Goal: Information Seeking & Learning: Check status

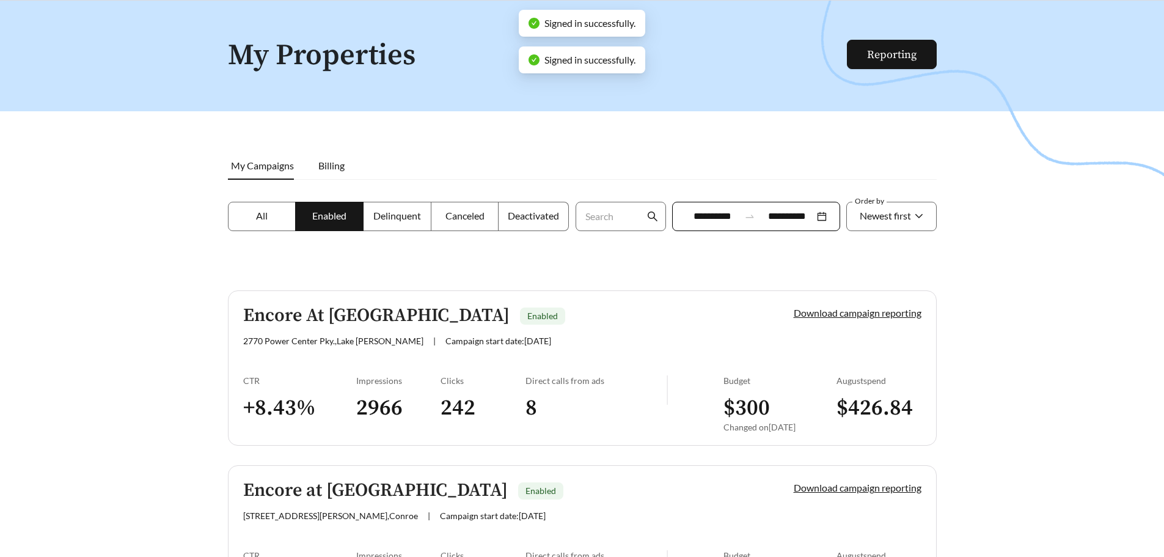
scroll to position [166, 0]
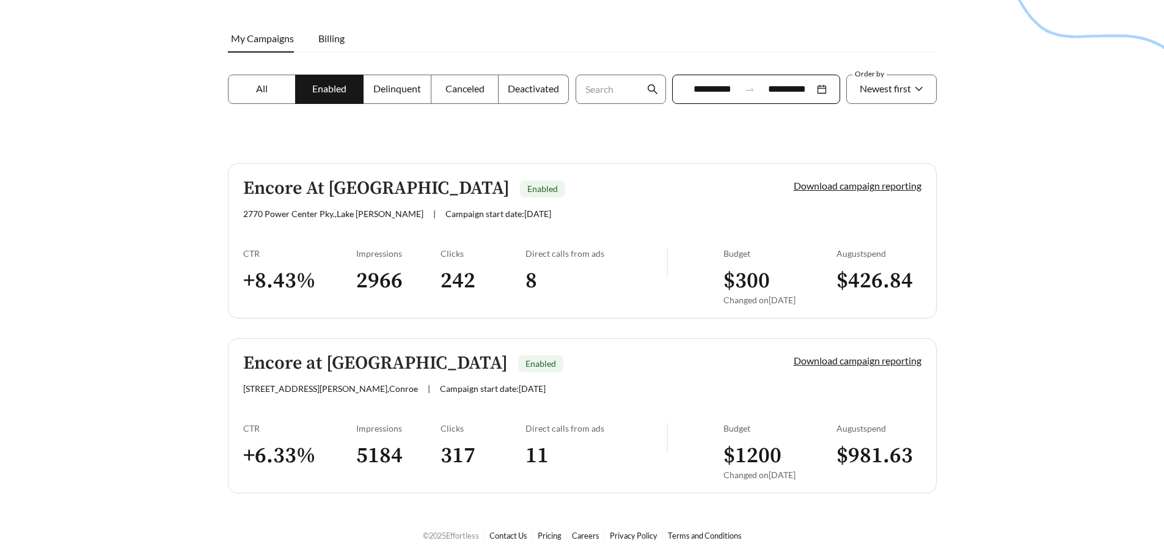
click at [672, 453] on div at bounding box center [695, 455] width 56 height 65
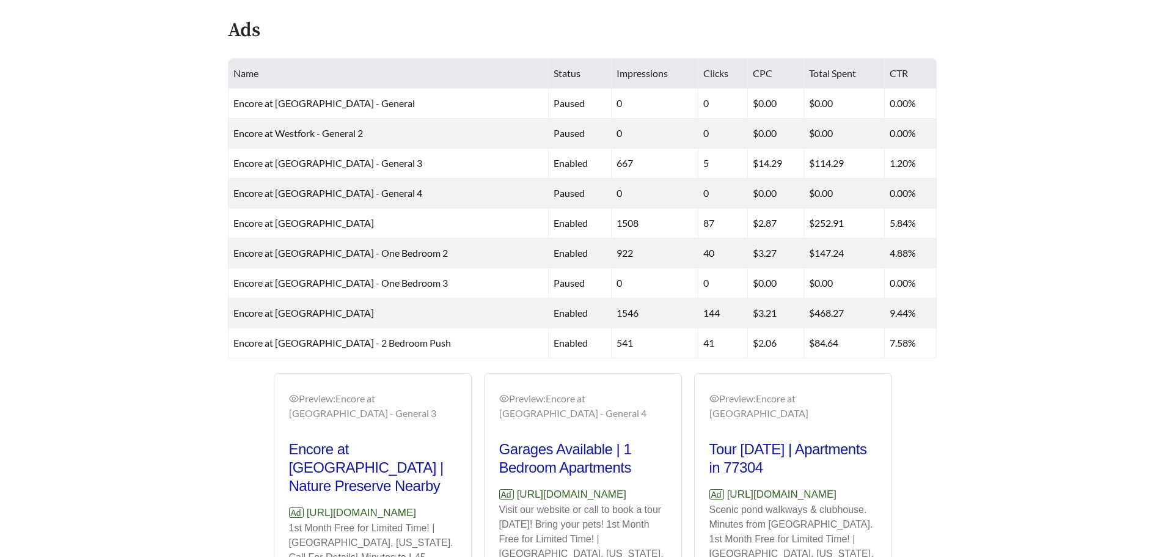
scroll to position [609, 0]
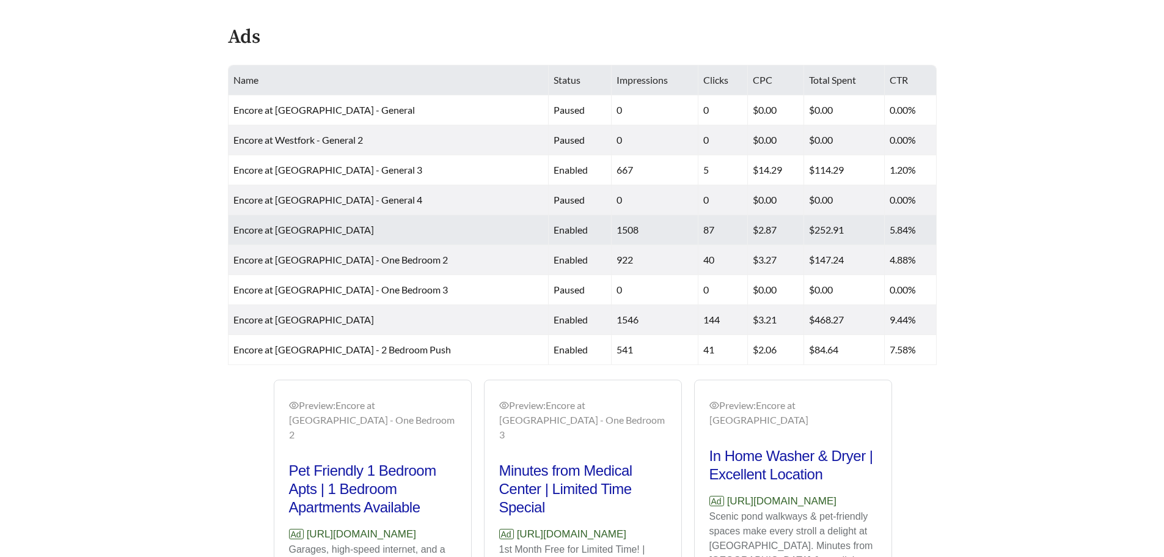
click at [324, 228] on span "Encore at [GEOGRAPHIC_DATA]" at bounding box center [303, 230] width 141 height 12
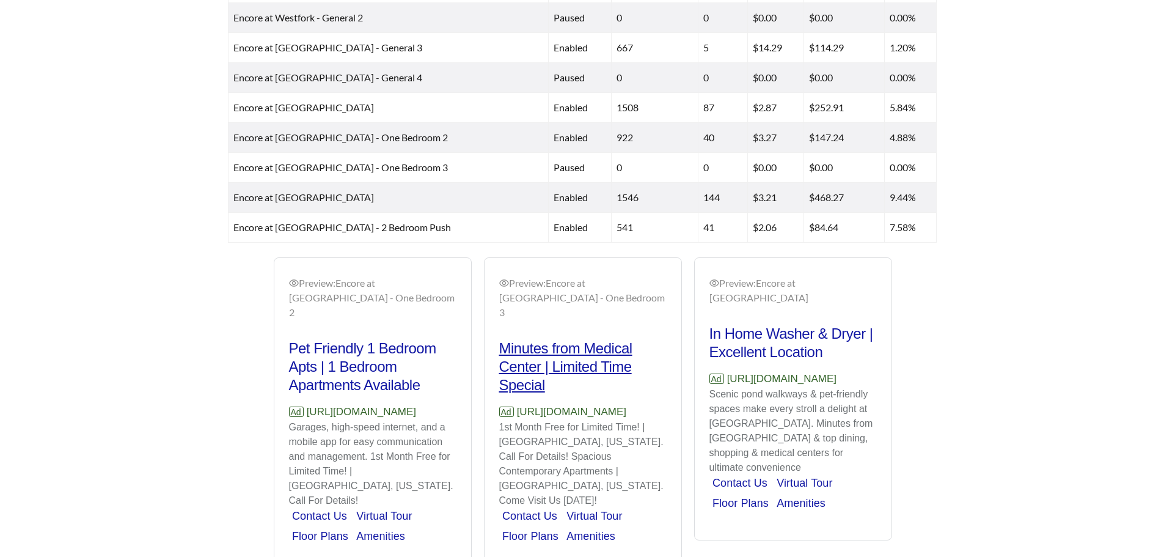
scroll to position [792, 0]
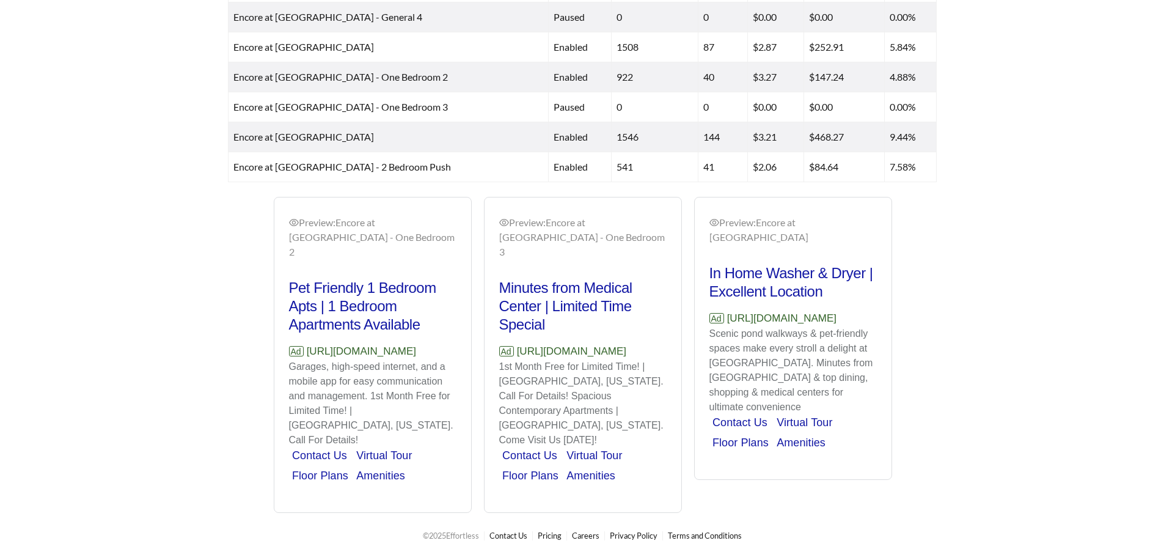
click at [942, 133] on div "Name Status Impressions Clicks CPC Total Spent CTR Encore at [GEOGRAPHIC_DATA] …" at bounding box center [582, 32] width 733 height 300
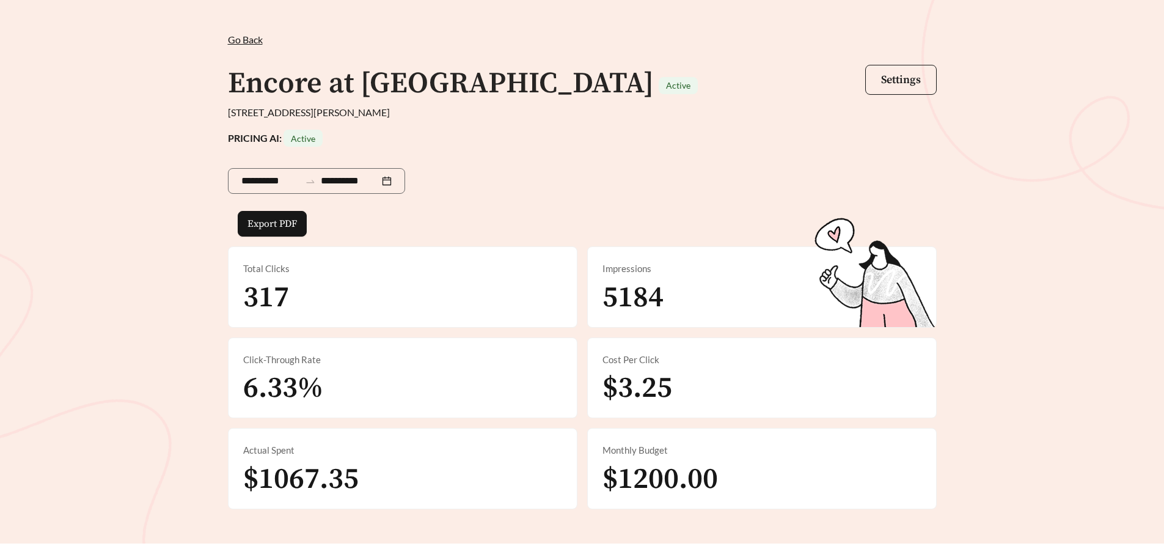
scroll to position [0, 0]
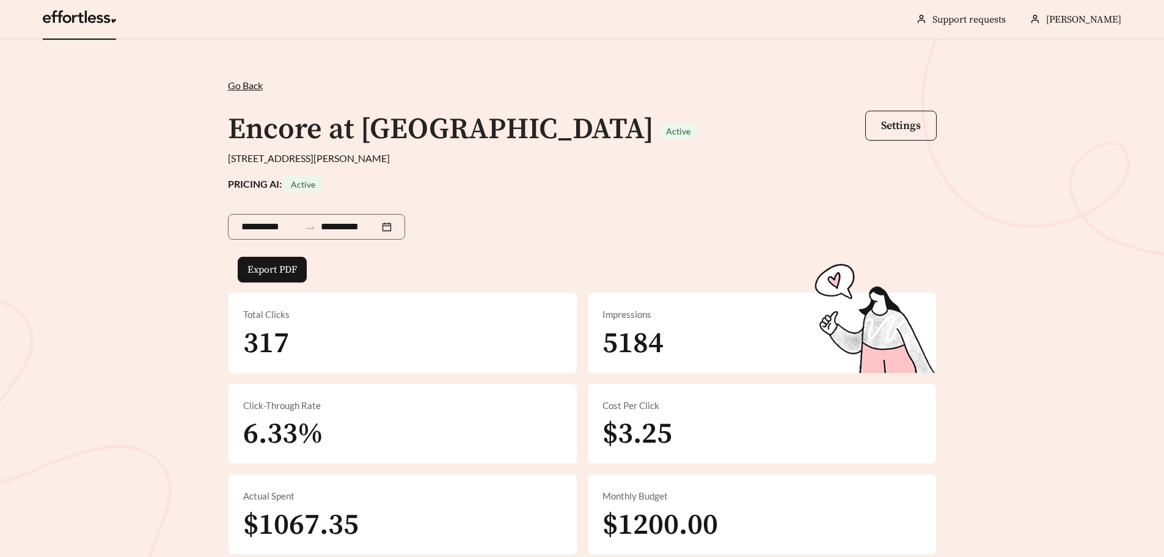
click at [68, 23] on link at bounding box center [79, 20] width 73 height 12
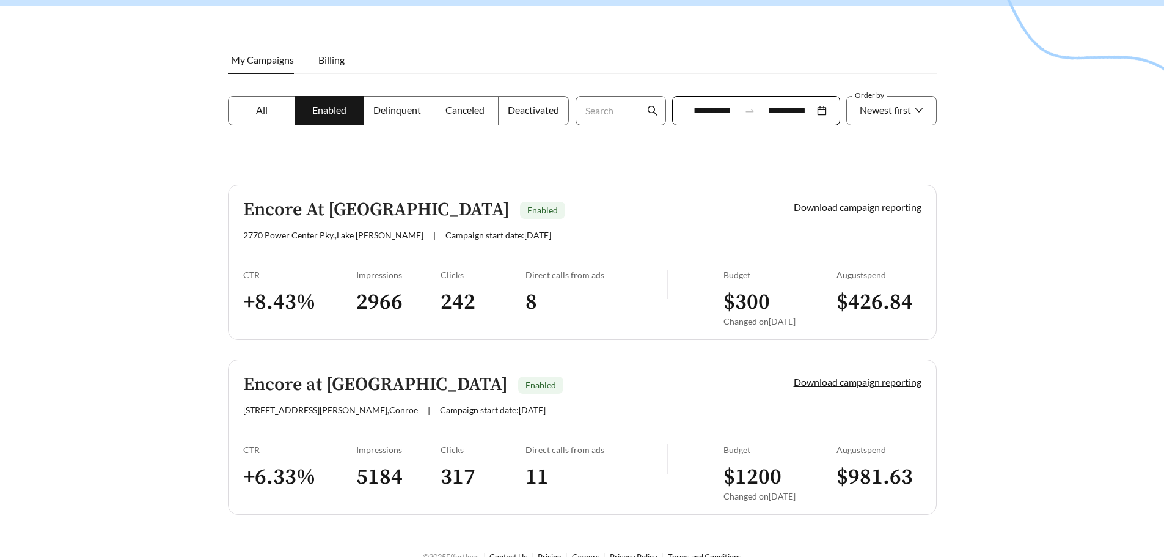
scroll to position [166, 0]
